Goal: Find specific page/section: Find specific page/section

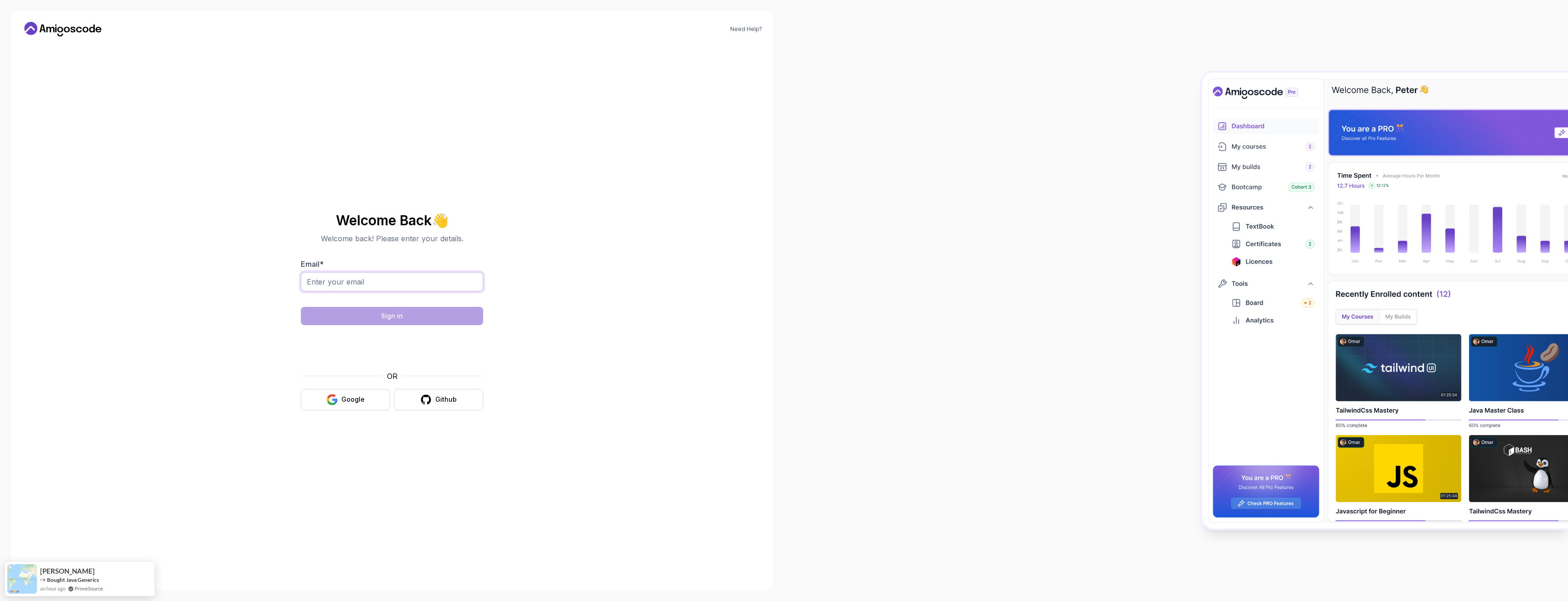
click at [363, 276] on input "Email *" at bounding box center [392, 282] width 182 height 19
click at [196, 312] on div "Need Help? Welcome Back 👋 Welcome back! Please enter your details. Email * Sign…" at bounding box center [392, 300] width 763 height 579
click at [438, 405] on button "Github" at bounding box center [439, 399] width 90 height 21
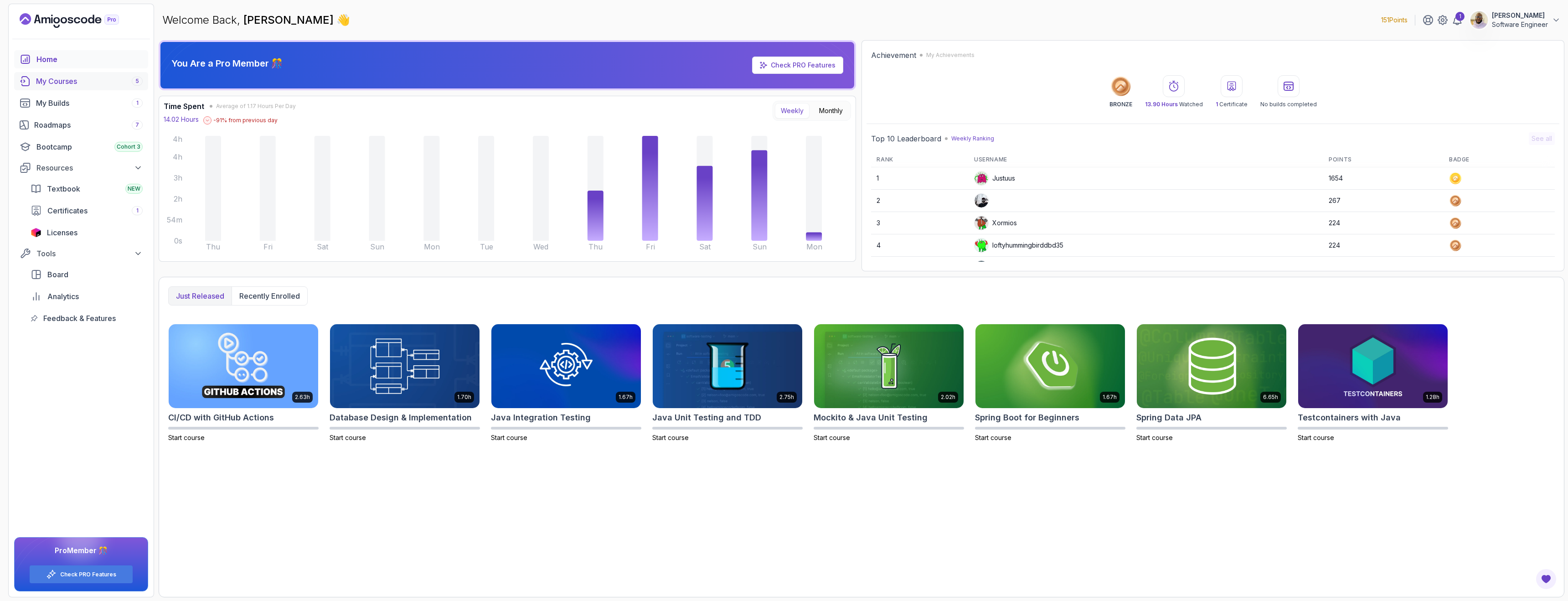
click at [69, 79] on div "My Courses 5" at bounding box center [90, 81] width 107 height 11
